Goal: Task Accomplishment & Management: Manage account settings

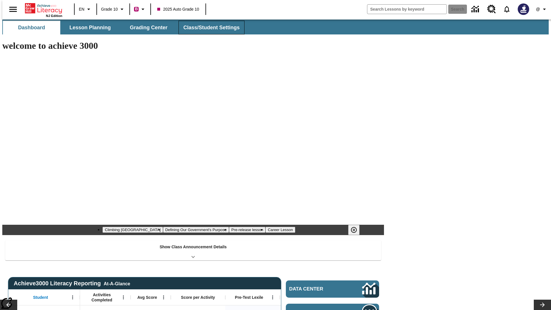
click at [208, 28] on button "Class/Student Settings" at bounding box center [212, 28] width 66 height 14
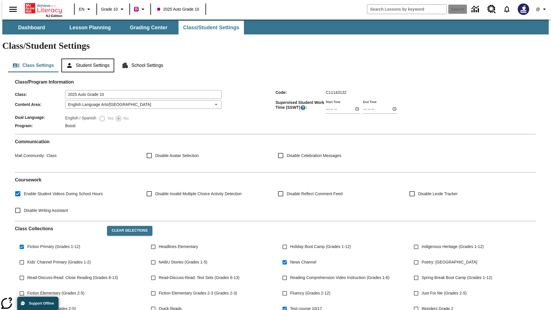
click at [86, 59] on button "Student Settings" at bounding box center [87, 66] width 53 height 14
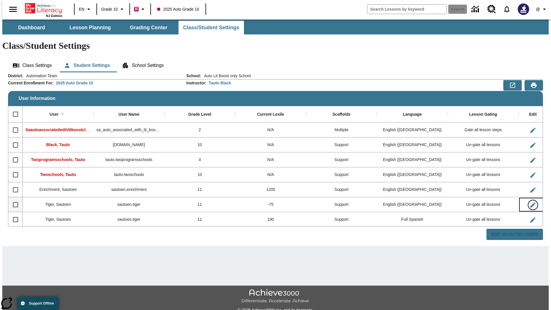
click at [530, 202] on icon "Edit User" at bounding box center [532, 204] width 5 height 5
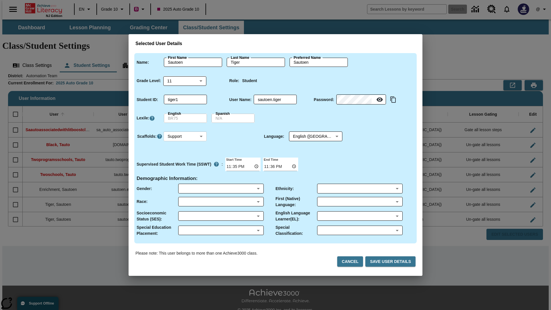
click at [185, 136] on body "Skip to main content NJ Edition EN Grade 10 B 2025 Auto Grade 10 Search 0 @ Das…" at bounding box center [275, 171] width 547 height 303
click at [185, 158] on li "Support" at bounding box center [185, 157] width 43 height 9
click at [310, 136] on body "Skip to main content NJ Edition EN Grade 10 B 2025 Auto Grade 10 Search 0 @ Das…" at bounding box center [275, 171] width 547 height 303
click at [185, 136] on body "Skip to main content NJ Edition EN Grade 10 B 2025 Auto Grade 10 Search 0 @ Das…" at bounding box center [275, 171] width 547 height 303
click at [185, 167] on li "Enrichment" at bounding box center [185, 166] width 43 height 9
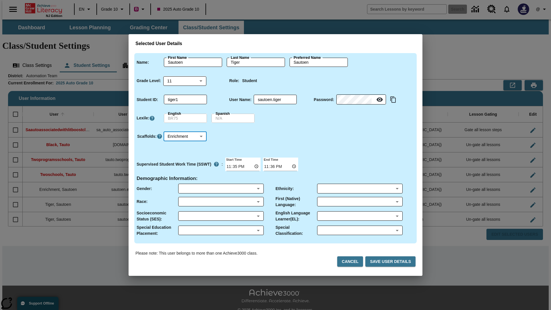
click at [185, 136] on body "Skip to main content NJ Edition EN Grade 10 B 2025 Auto Grade 10 Search 0 @ Das…" at bounding box center [275, 171] width 547 height 303
click at [185, 148] on li "Standard" at bounding box center [185, 148] width 43 height 9
click at [185, 136] on body "Skip to main content NJ Edition EN Grade 10 B 2025 Auto Grade 10 Search 0 @ Das…" at bounding box center [275, 171] width 547 height 303
click at [185, 177] on li "Multiple" at bounding box center [185, 176] width 43 height 9
type input "M"
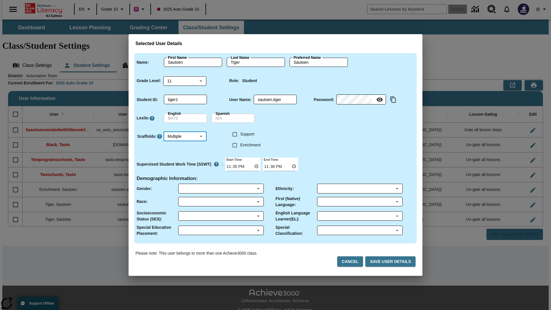
click at [235, 145] on input "Enrichment" at bounding box center [234, 145] width 11 height 11
checkbox input "true"
click at [235, 134] on input "Support" at bounding box center [234, 134] width 11 height 11
checkbox input "true"
